Goal: Unclear

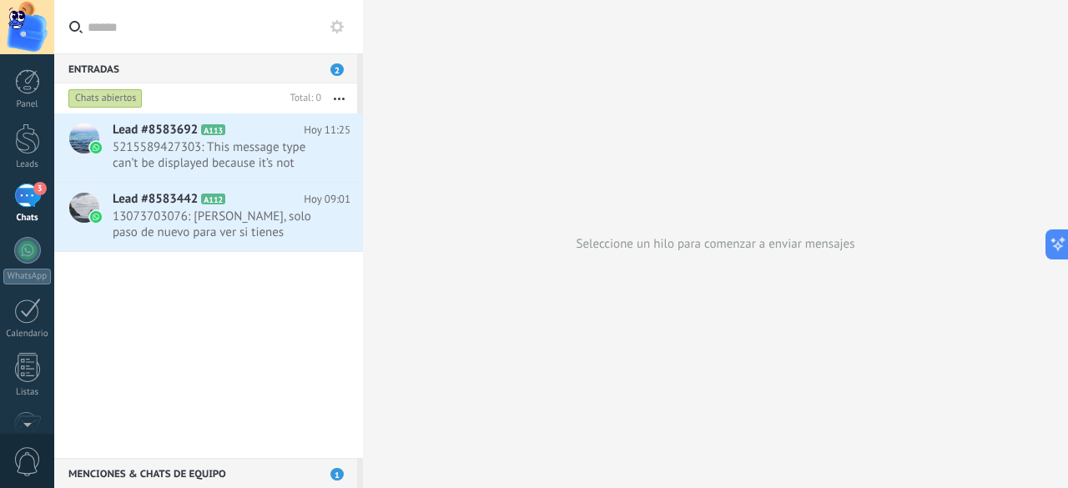
click at [287, 58] on div "Entradas 2" at bounding box center [205, 68] width 303 height 30
